Goal: Transaction & Acquisition: Purchase product/service

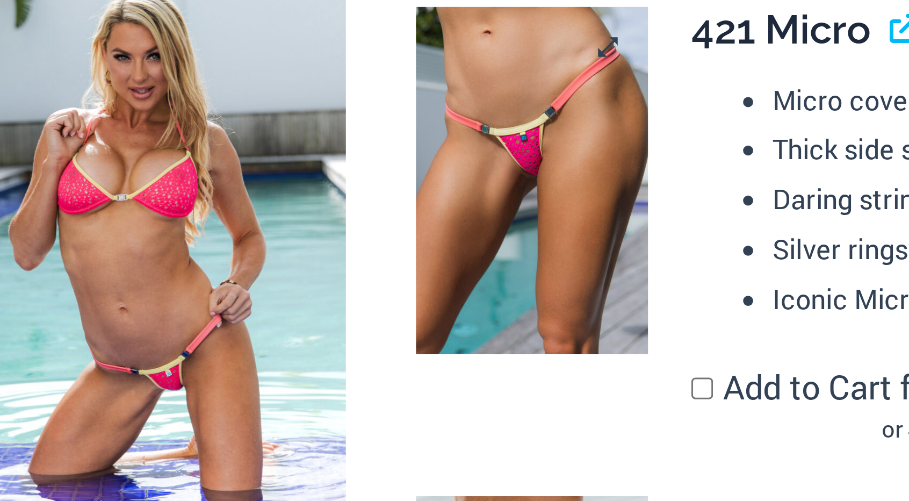
scroll to position [587, 0]
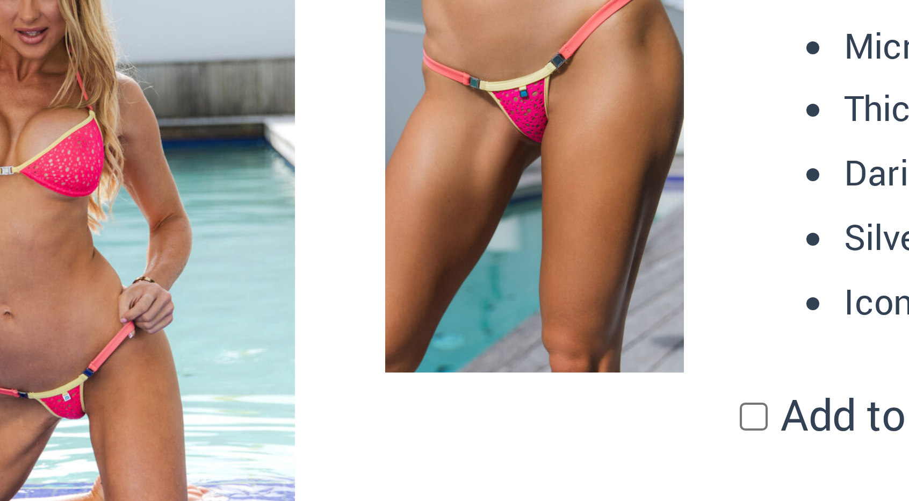
drag, startPoint x: 524, startPoint y: 285, endPoint x: 512, endPoint y: 285, distance: 12.4
click at [512, 285] on img at bounding box center [514, 252] width 75 height 112
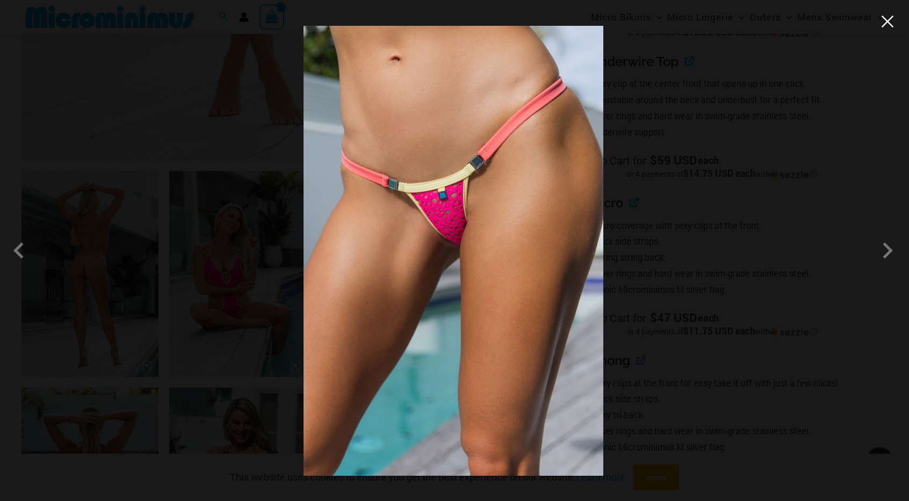
click at [891, 26] on button "Close" at bounding box center [888, 21] width 16 height 16
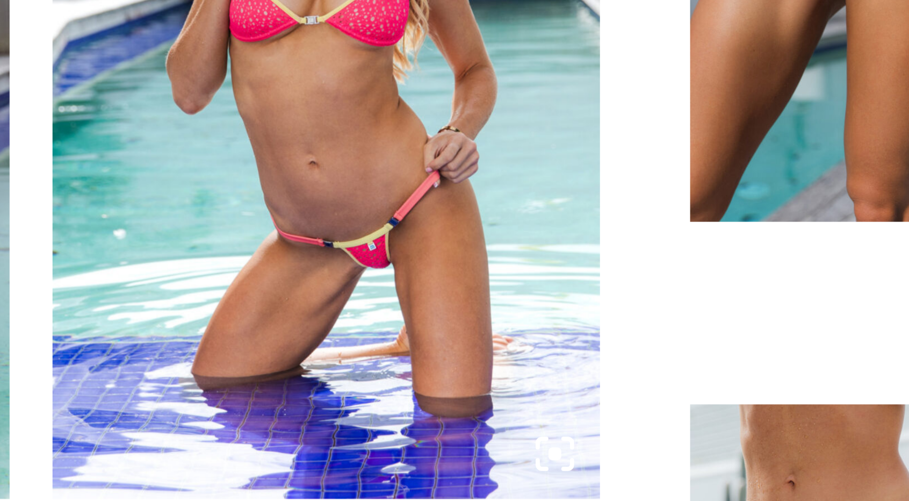
click at [402, 323] on img at bounding box center [386, 274] width 137 height 206
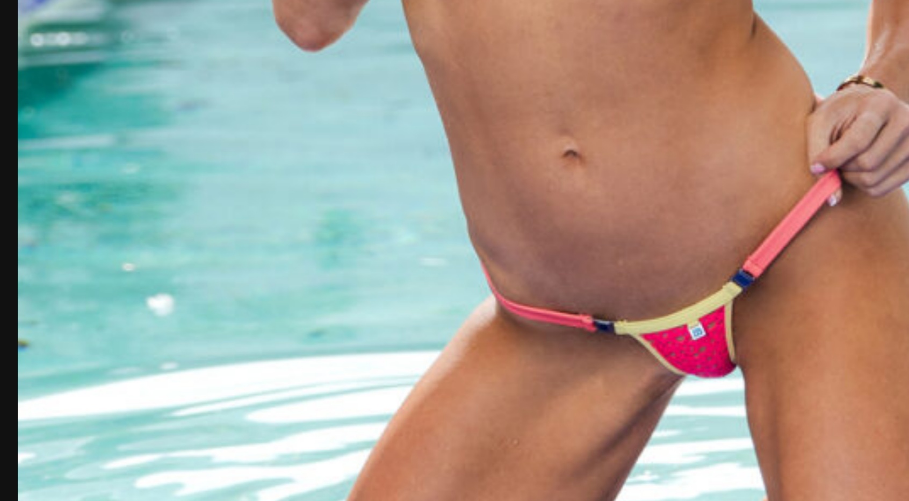
click at [485, 356] on img at bounding box center [454, 250] width 291 height 436
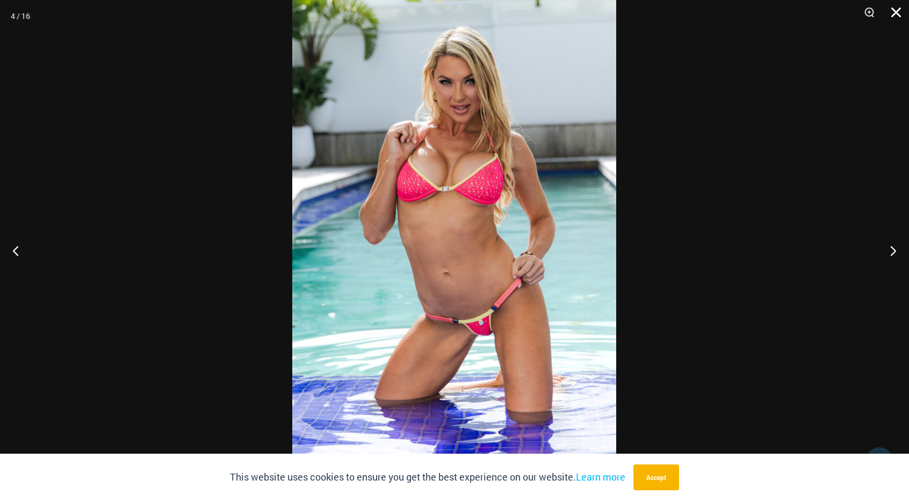
click at [901, 13] on button "Close" at bounding box center [892, 16] width 27 height 32
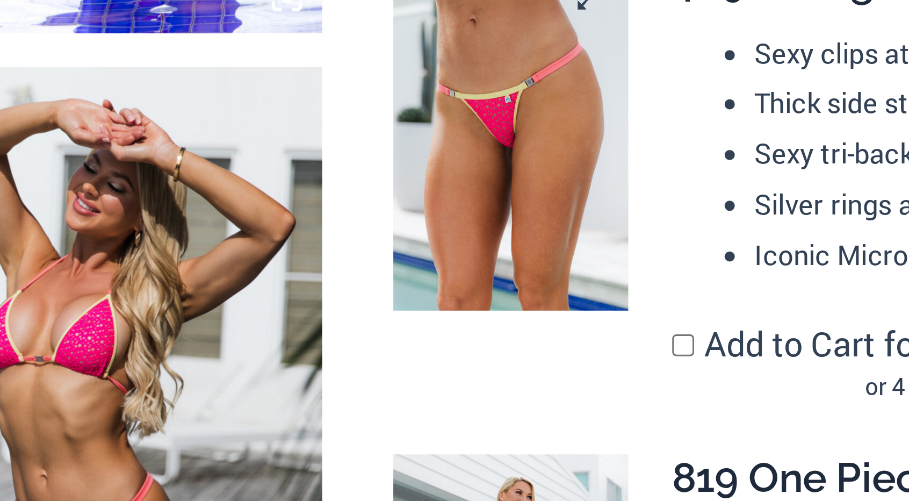
scroll to position [787, 0]
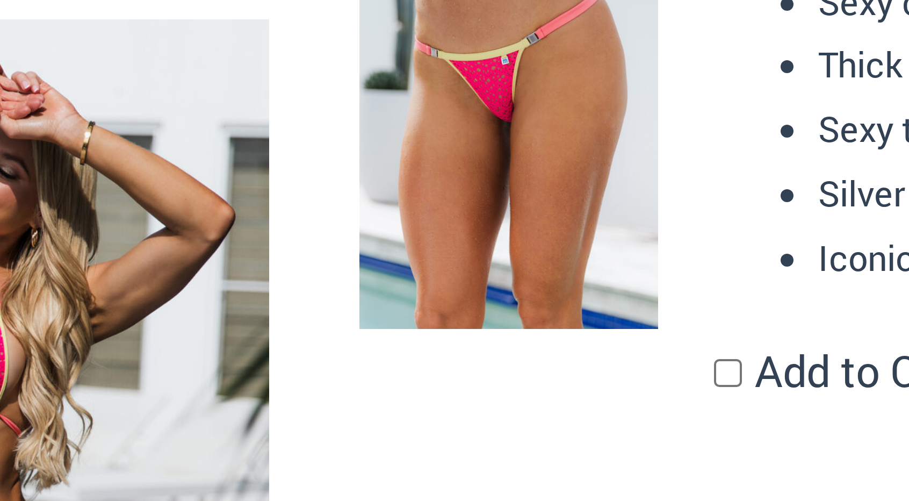
click at [516, 229] on img at bounding box center [514, 209] width 75 height 112
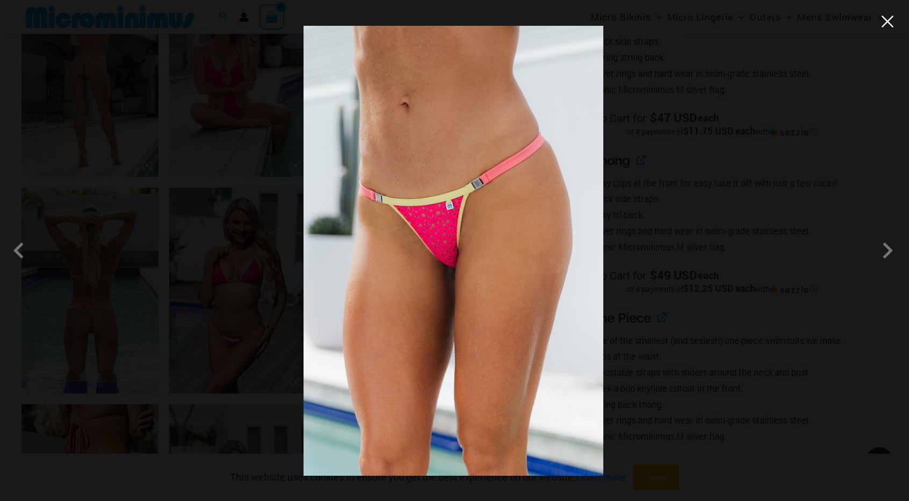
click at [885, 29] on button "Close" at bounding box center [888, 21] width 16 height 16
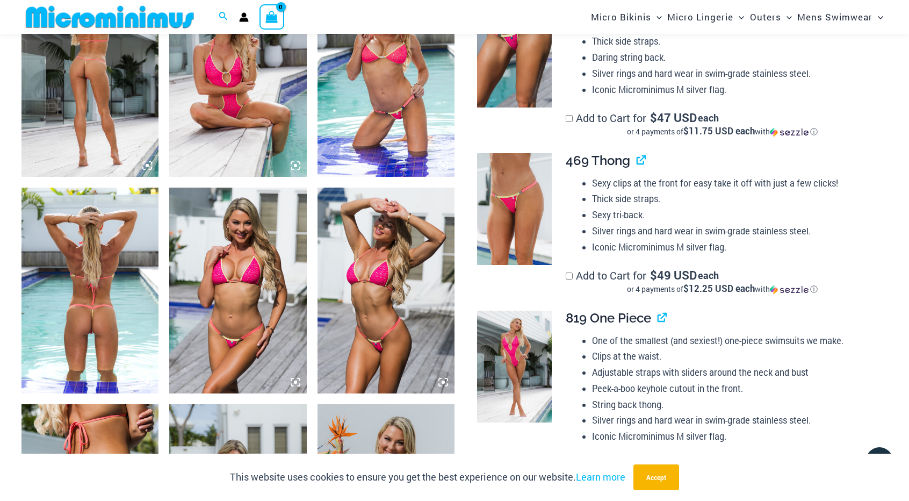
click at [139, 353] on img at bounding box center [89, 291] width 137 height 206
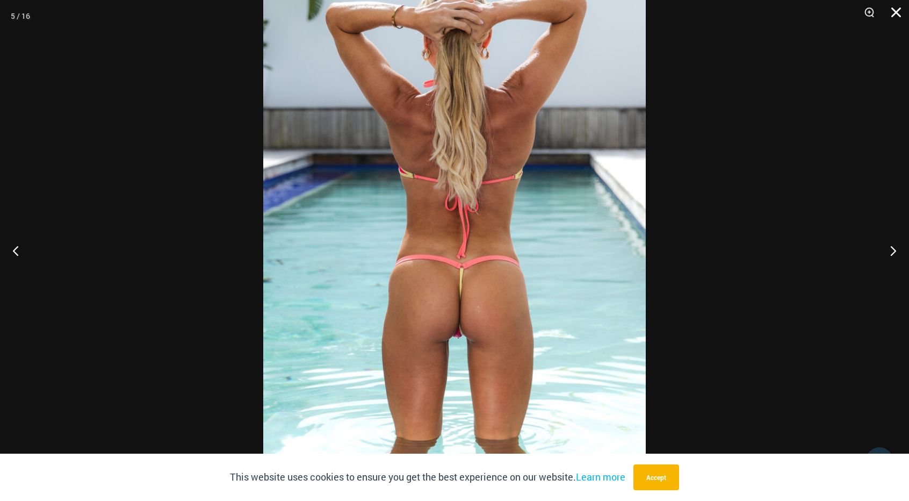
click at [904, 13] on button "Close" at bounding box center [892, 16] width 27 height 32
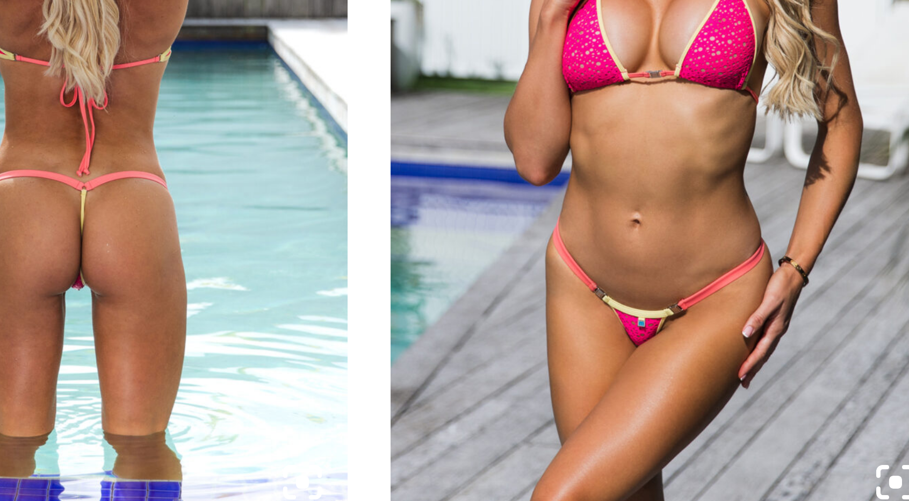
click at [90, 337] on img at bounding box center [89, 291] width 137 height 206
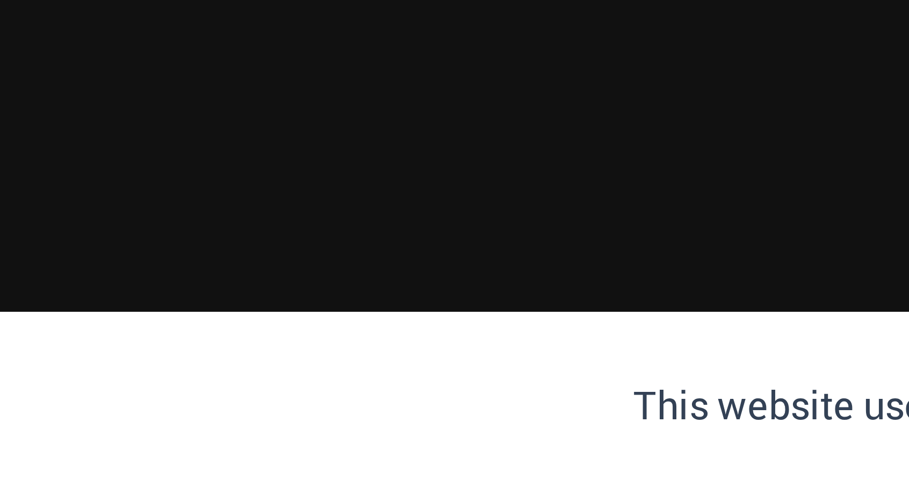
scroll to position [1770, 0]
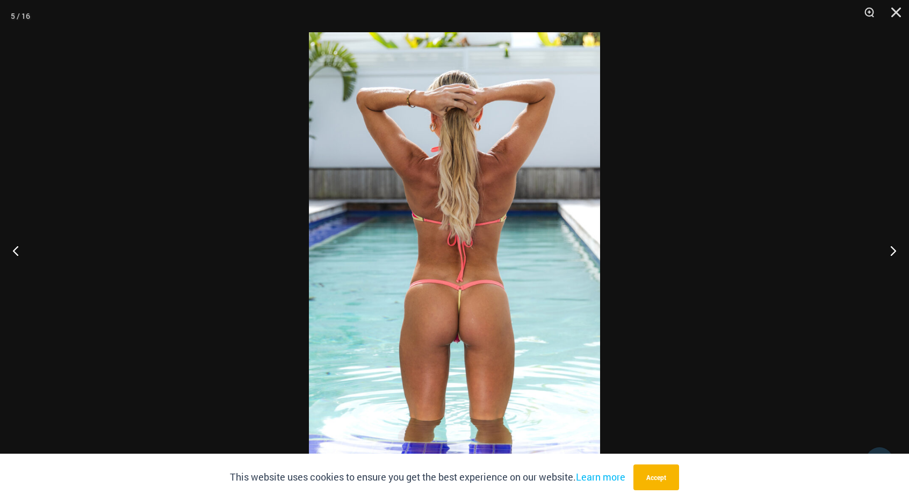
click at [459, 367] on img at bounding box center [454, 250] width 291 height 436
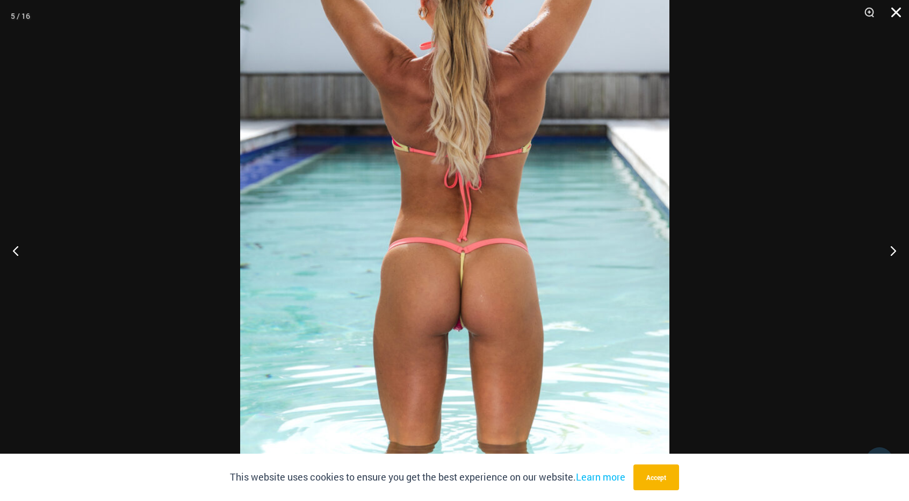
click at [897, 8] on button "Close" at bounding box center [892, 16] width 27 height 32
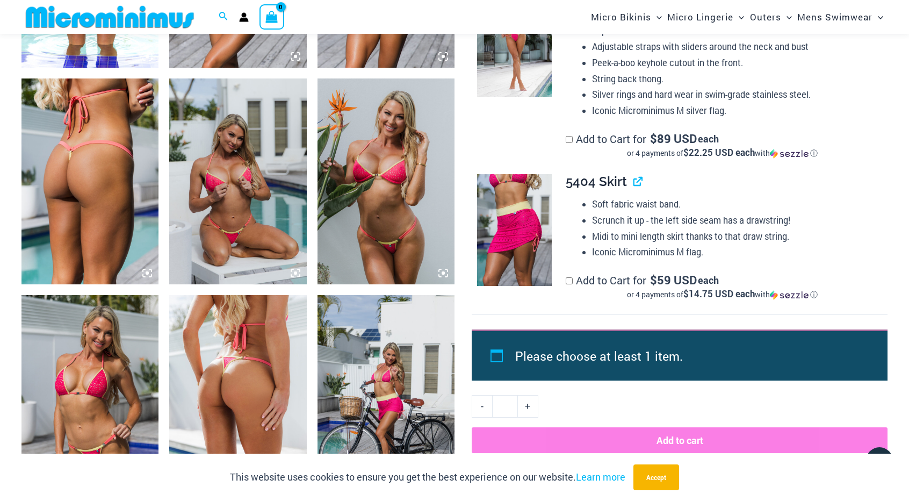
scroll to position [1111, 0]
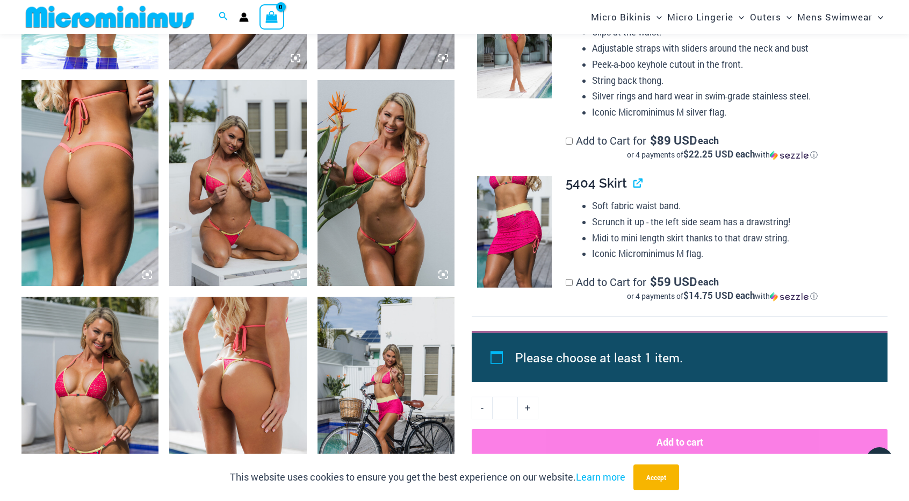
click at [565, 268] on td "**********" at bounding box center [721, 241] width 333 height 149
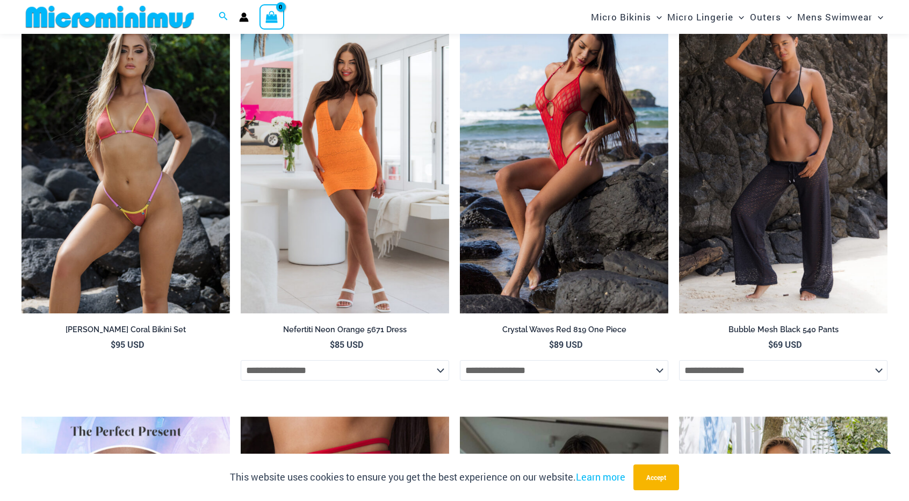
scroll to position [2374, 0]
